Goal: Transaction & Acquisition: Download file/media

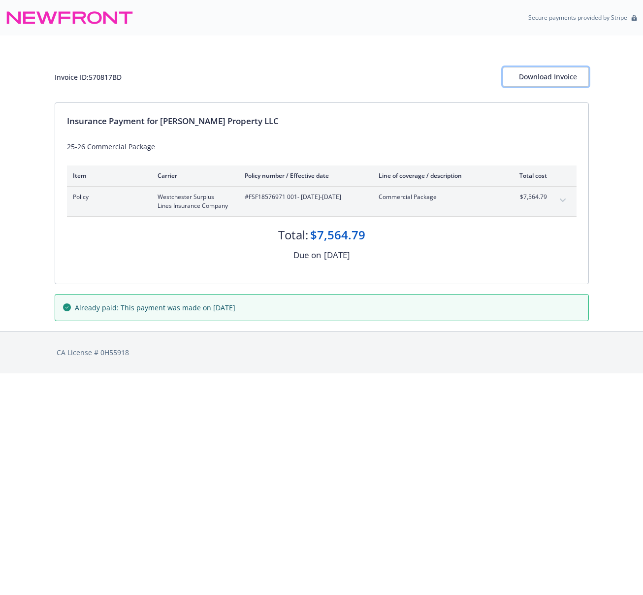
click at [564, 74] on div "Download Invoice" at bounding box center [546, 76] width 54 height 19
